Goal: Task Accomplishment & Management: Use online tool/utility

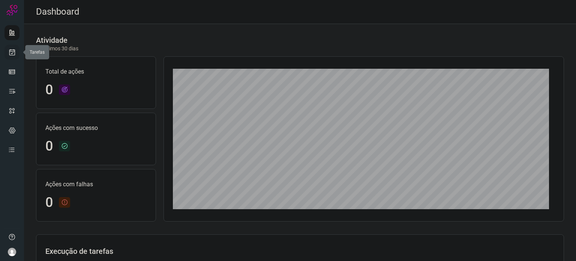
click at [11, 51] on icon at bounding box center [12, 51] width 8 height 7
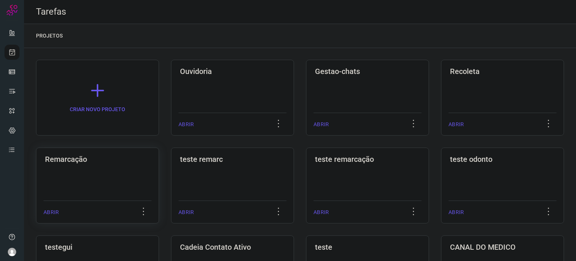
click at [108, 154] on div "Remarcação" at bounding box center [97, 157] width 108 height 12
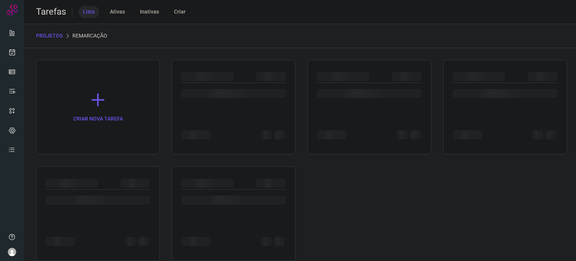
click at [295, 106] on div "CRIAR NOVA TAREFA" at bounding box center [300, 160] width 528 height 201
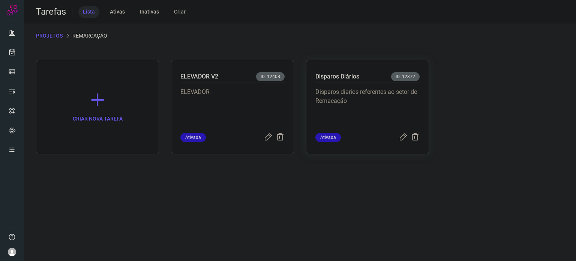
click at [320, 96] on p "Disparos diarios referentes ao setor de Remacação" at bounding box center [367, 105] width 104 height 37
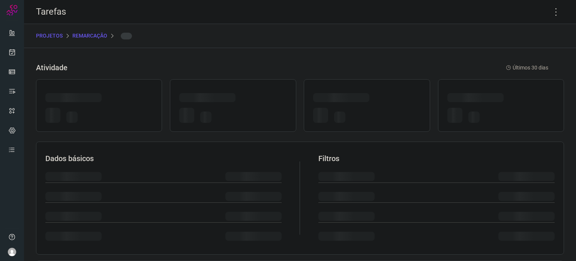
click at [320, 96] on div at bounding box center [341, 97] width 56 height 9
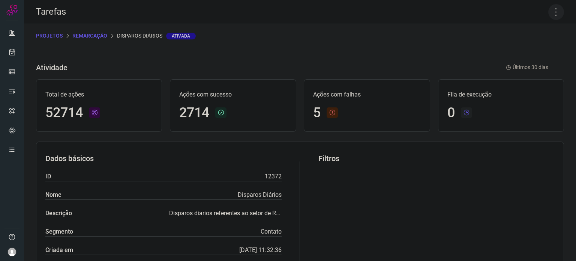
click at [549, 13] on icon at bounding box center [556, 12] width 16 height 16
click at [518, 51] on li "Executar" at bounding box center [524, 49] width 68 height 12
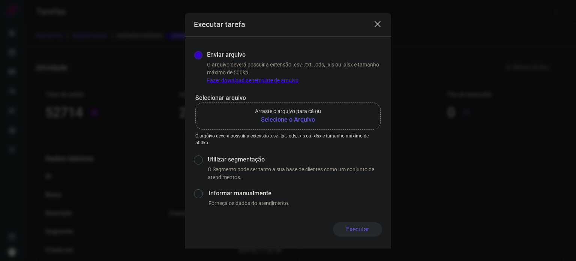
click at [325, 115] on label "Arraste o arquivo para cá ou Selecione o Arquivo" at bounding box center [287, 115] width 185 height 27
click at [0, 0] on input "Arraste o arquivo para cá ou Selecione o Arquivo" at bounding box center [0, 0] width 0 height 0
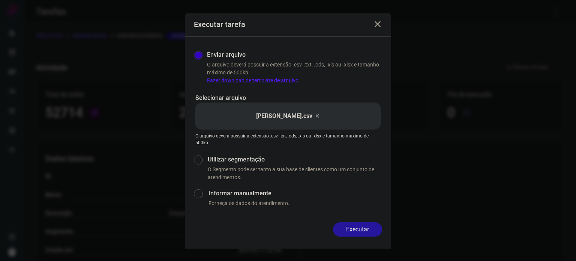
click at [362, 228] on button "Executar" at bounding box center [357, 229] width 49 height 14
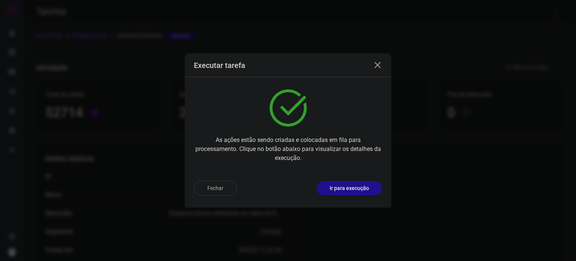
click at [359, 187] on p "Ir para execução" at bounding box center [348, 188] width 39 height 8
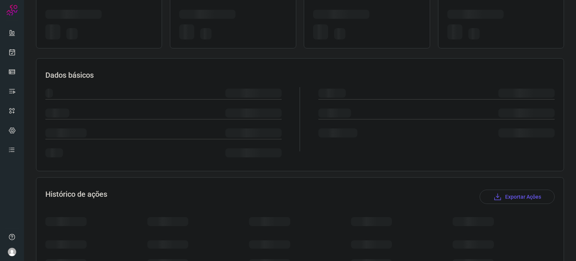
scroll to position [66, 0]
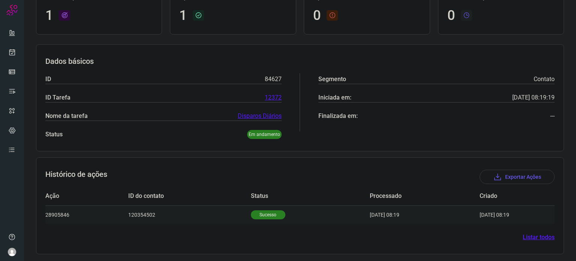
click at [263, 214] on p "Sucesso" at bounding box center [268, 214] width 34 height 9
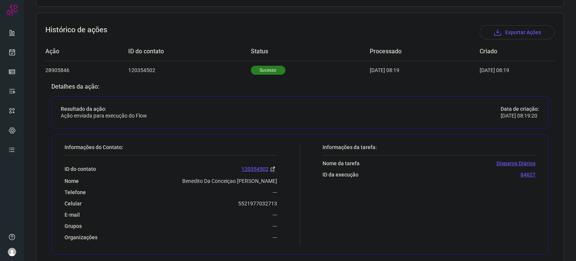
scroll to position [248, 0]
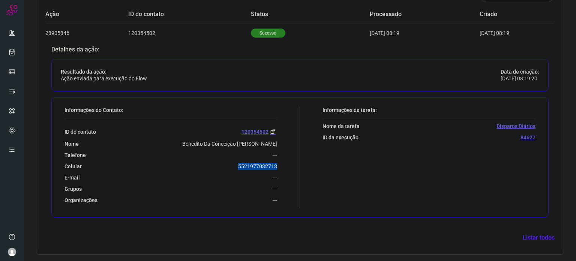
drag, startPoint x: 228, startPoint y: 165, endPoint x: 281, endPoint y: 160, distance: 53.9
click at [281, 160] on div "Informações do Contato: ID do contato 120354502 Nome Benedito Da Conceiçao [PER…" at bounding box center [180, 156] width 239 height 101
copy p "5521977032713"
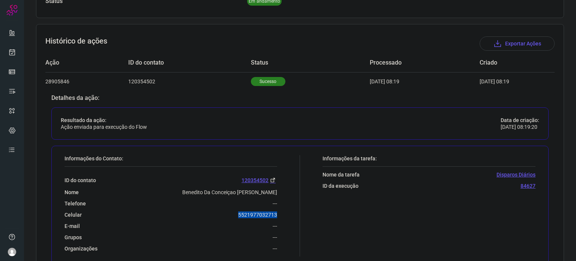
scroll to position [60, 0]
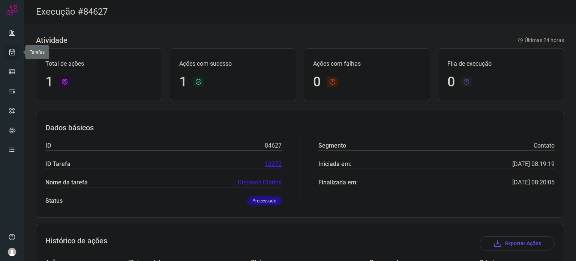
click at [10, 54] on icon at bounding box center [12, 51] width 8 height 7
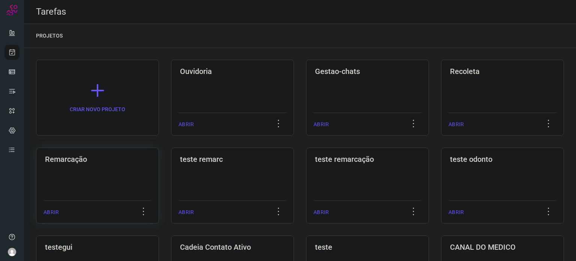
click at [139, 169] on div "Remarcação ABRIR" at bounding box center [97, 185] width 123 height 76
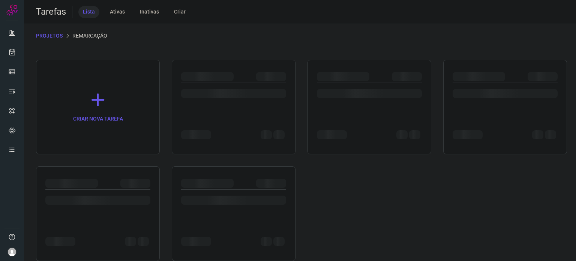
click at [139, 168] on div at bounding box center [98, 213] width 124 height 94
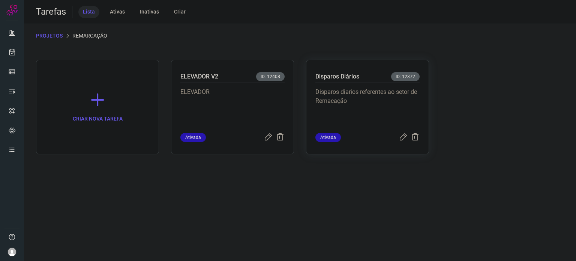
click at [396, 107] on p "Disparos diarios referentes ao setor de Remacação" at bounding box center [367, 105] width 104 height 37
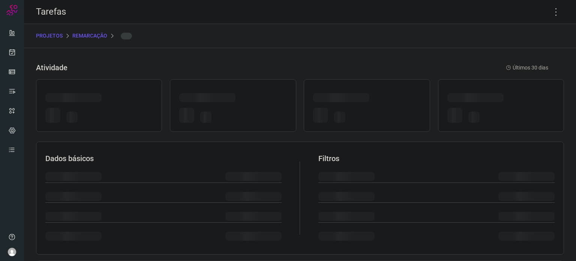
click at [396, 106] on div at bounding box center [366, 115] width 107 height 21
click at [555, 11] on icon at bounding box center [556, 12] width 16 height 16
click at [552, 12] on icon at bounding box center [556, 12] width 16 height 16
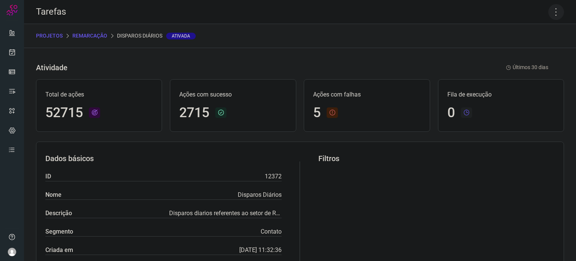
drag, startPoint x: 549, startPoint y: 10, endPoint x: 547, endPoint y: 22, distance: 11.7
click at [549, 10] on icon at bounding box center [556, 12] width 16 height 16
click at [536, 47] on li "Executar" at bounding box center [524, 49] width 68 height 12
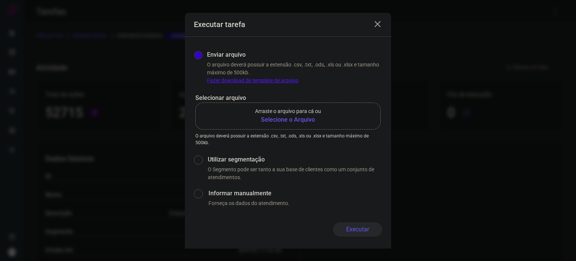
click at [303, 123] on b "Selecione o Arquivo" at bounding box center [288, 119] width 66 height 9
click at [0, 0] on input "Arraste o arquivo para cá ou Selecione o Arquivo" at bounding box center [0, 0] width 0 height 0
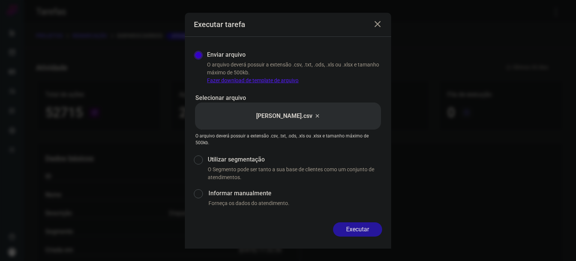
click at [363, 225] on button "Executar" at bounding box center [357, 229] width 49 height 14
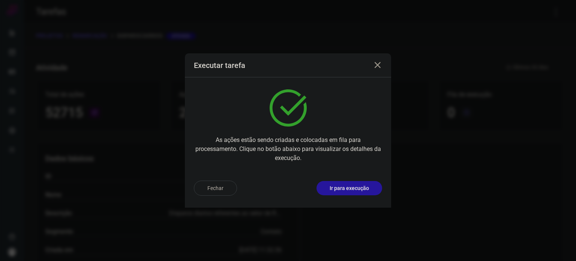
click at [355, 190] on p "Ir para execução" at bounding box center [348, 188] width 39 height 8
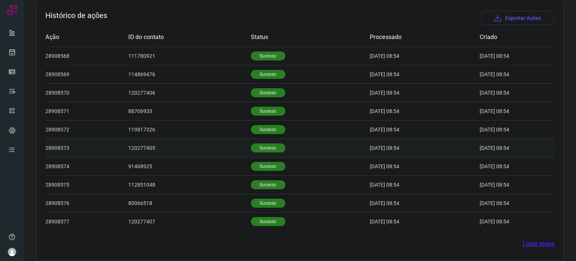
click at [264, 144] on p "Sucesso" at bounding box center [268, 147] width 34 height 9
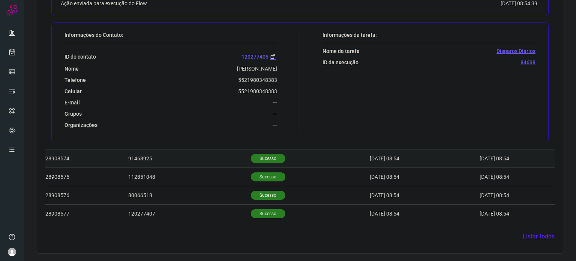
scroll to position [413, 0]
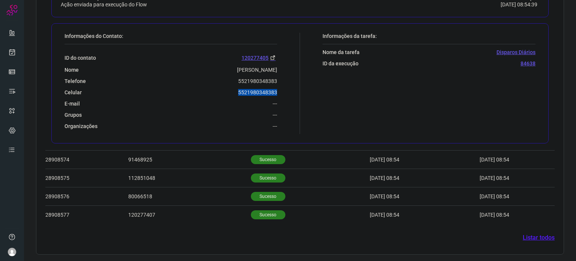
drag, startPoint x: 257, startPoint y: 95, endPoint x: 276, endPoint y: 93, distance: 19.2
click at [276, 93] on div "Informações do Contato: ID do contato 120277405 Nome [PERSON_NAME] Telefone 552…" at bounding box center [180, 83] width 239 height 101
copy p "5521980348383"
